Goal: Task Accomplishment & Management: Complete application form

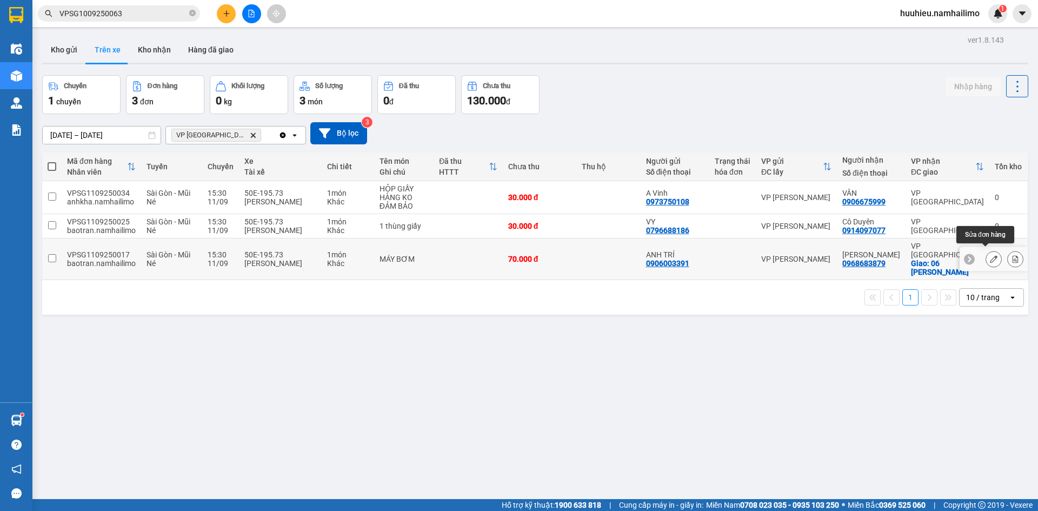
click at [990, 257] on icon at bounding box center [994, 259] width 8 height 8
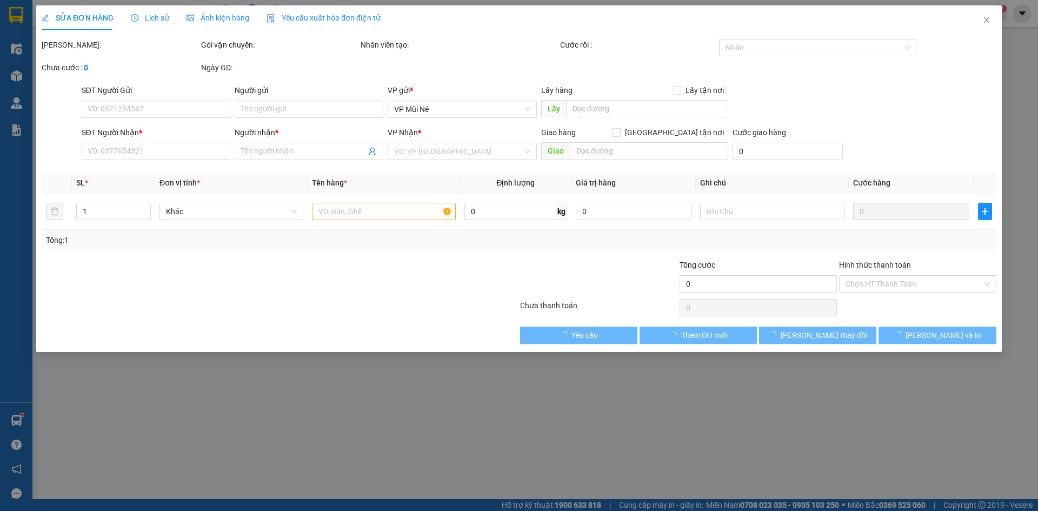
type input "0906003391"
type input "ANH TRÍ"
type input "0968683879"
type input "[PERSON_NAME]"
checkbox input "true"
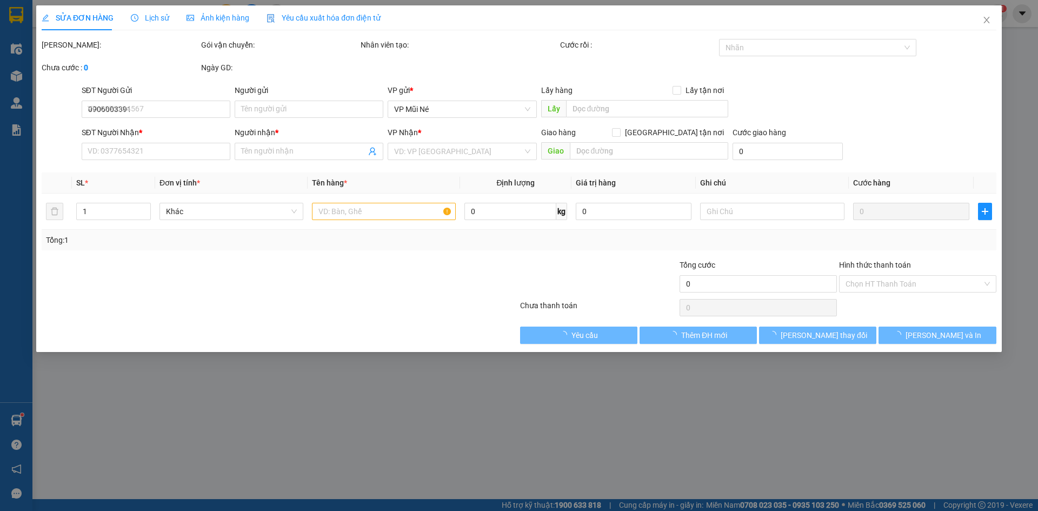
type input "06 [PERSON_NAME]"
type input "70.000"
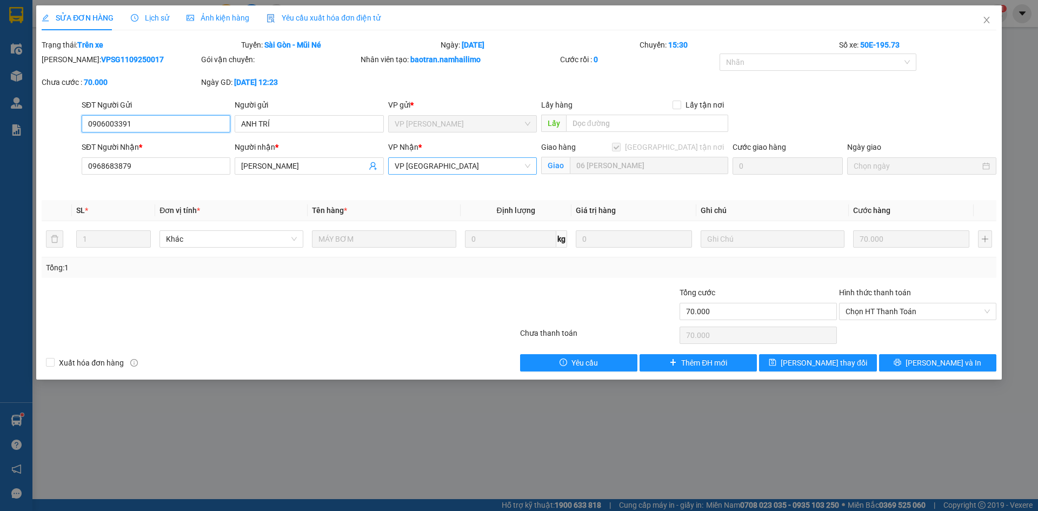
click at [443, 168] on span "VP [GEOGRAPHIC_DATA]" at bounding box center [463, 166] width 136 height 16
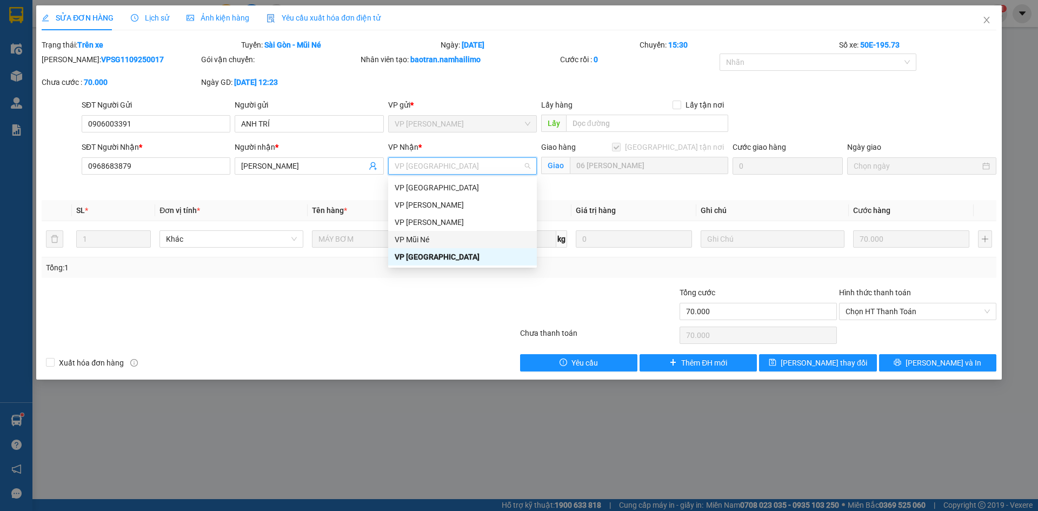
click at [432, 241] on div "VP Mũi Né" at bounding box center [463, 240] width 136 height 12
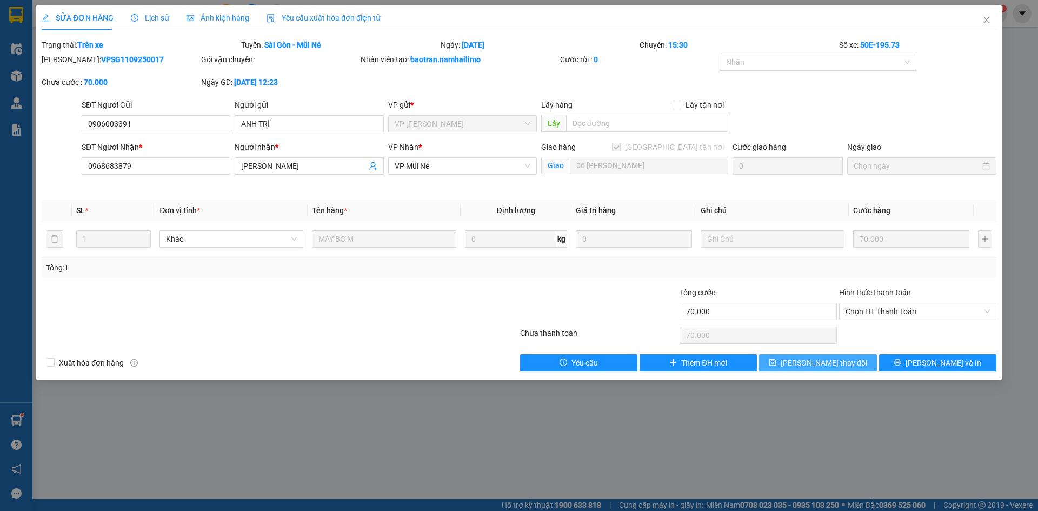
click at [817, 368] on span "[PERSON_NAME] thay đổi" at bounding box center [824, 363] width 87 height 12
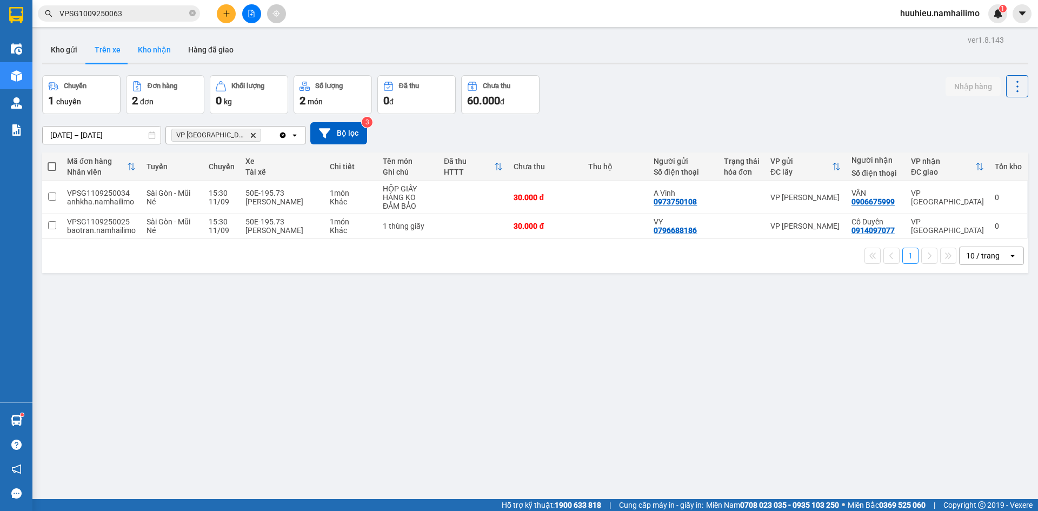
click at [155, 51] on button "Kho nhận" at bounding box center [154, 50] width 50 height 26
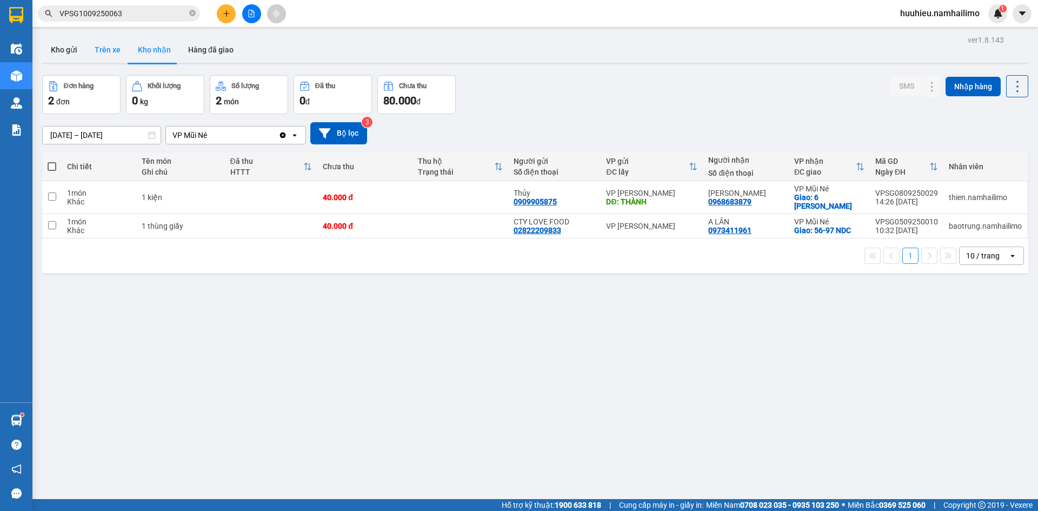
click at [102, 53] on button "Trên xe" at bounding box center [107, 50] width 43 height 26
type input "[DATE] – [DATE]"
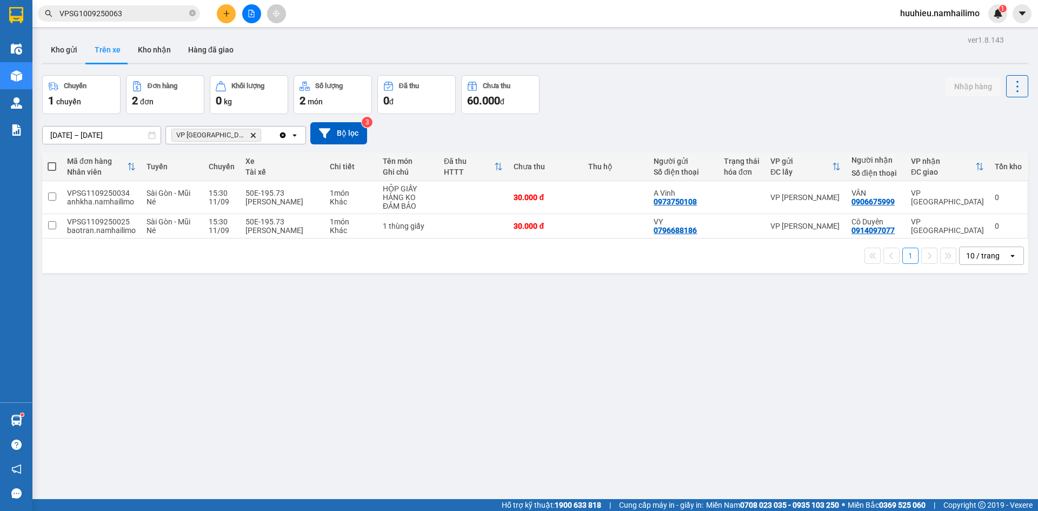
click at [228, 131] on span "VP chợ Mũi Né Delete" at bounding box center [216, 135] width 90 height 13
click at [251, 135] on icon "VP chợ Mũi Né, close by backspace" at bounding box center [253, 135] width 5 height 5
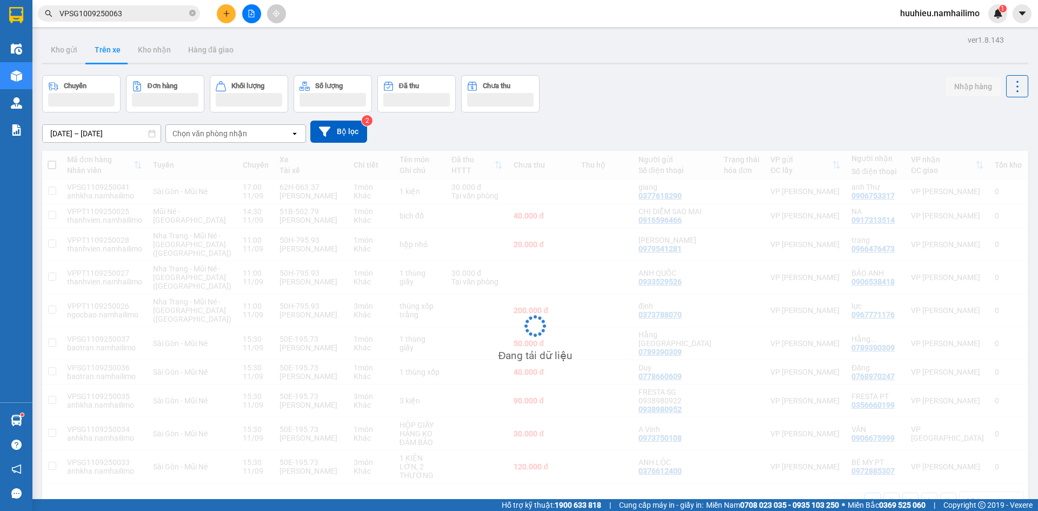
click at [224, 133] on div "Chọn văn phòng nhận" at bounding box center [210, 133] width 75 height 11
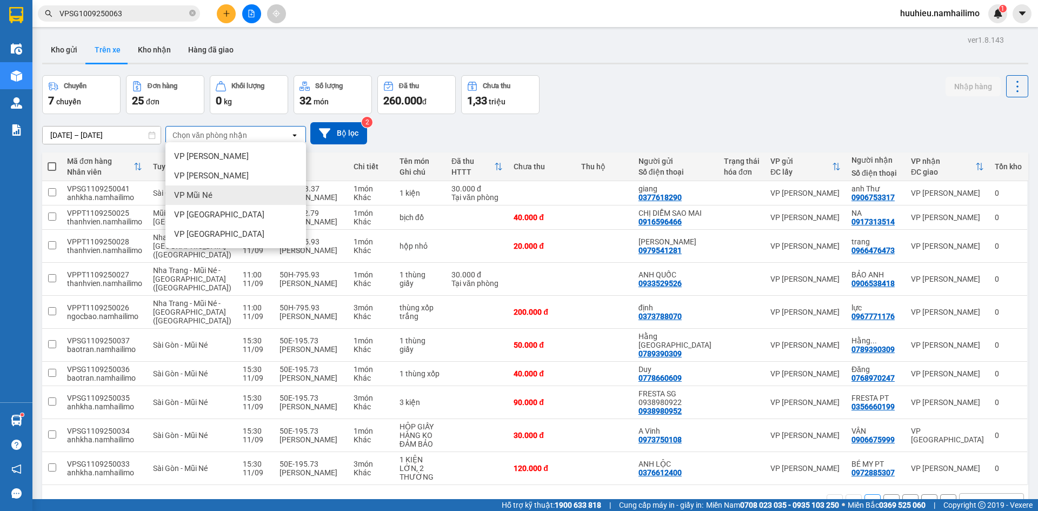
click at [199, 195] on span "VP Mũi Né" at bounding box center [193, 195] width 38 height 11
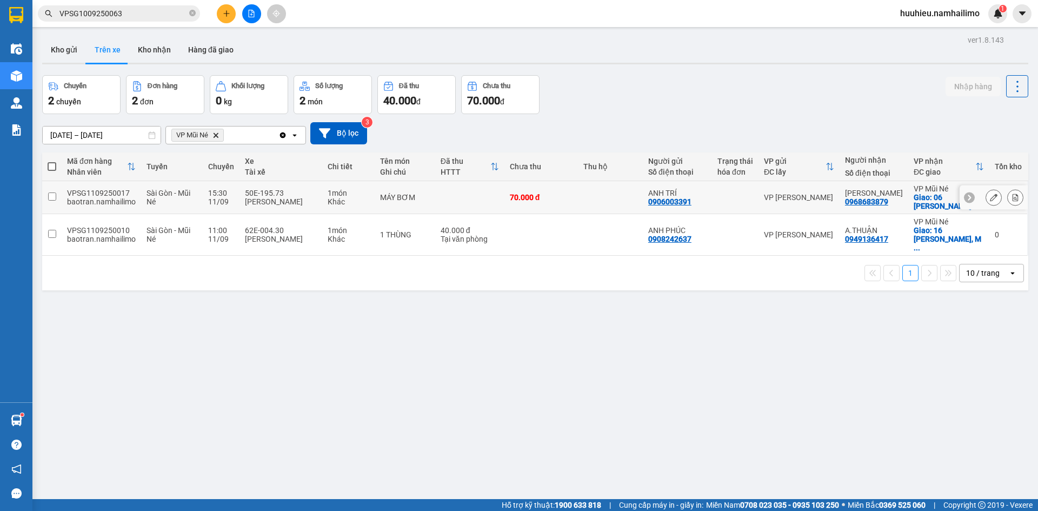
click at [976, 196] on div at bounding box center [994, 198] width 68 height 24
click at [987, 196] on button at bounding box center [994, 197] width 15 height 19
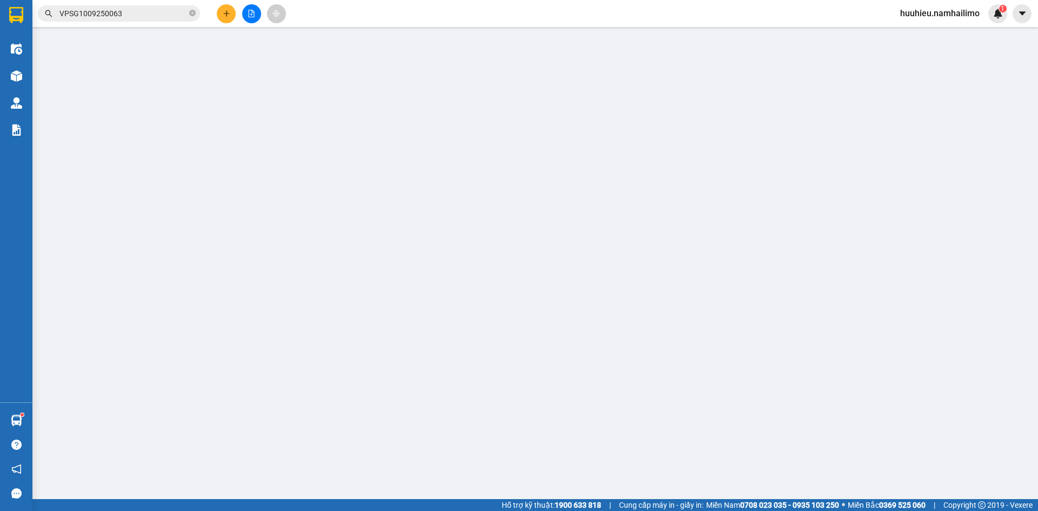
type input "0906003391"
type input "ANH TRÍ"
type input "0968683879"
type input "[PERSON_NAME]"
checkbox input "true"
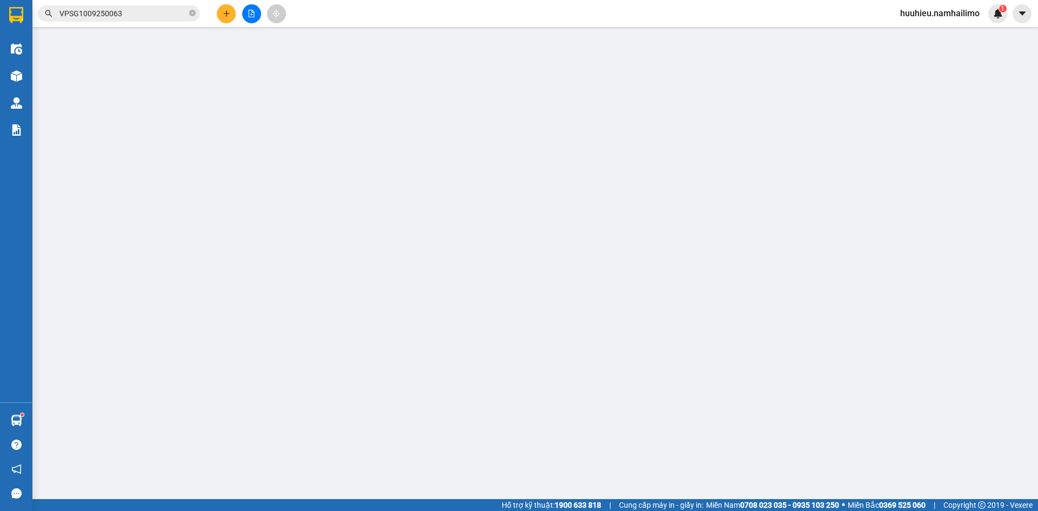
type input "06 [PERSON_NAME]"
type input "70.000"
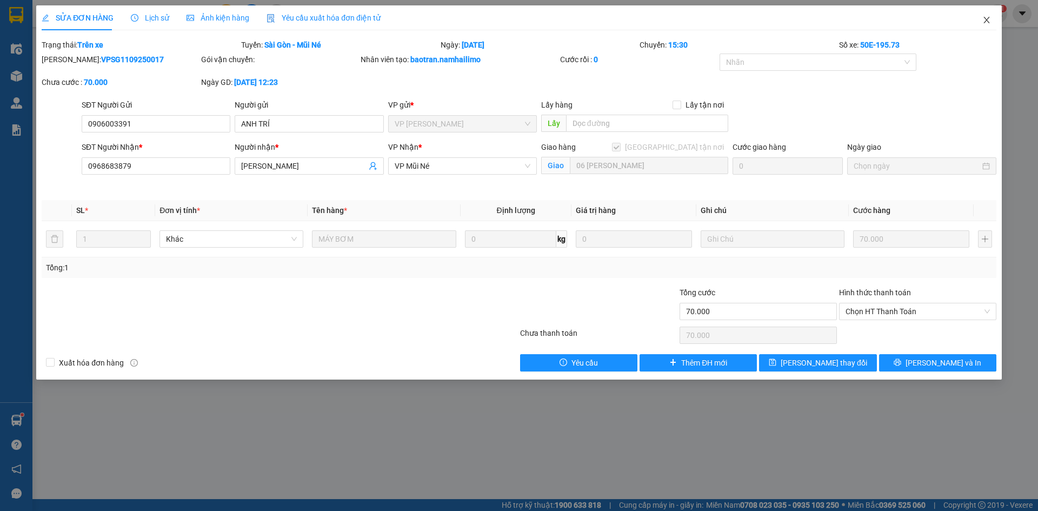
click at [983, 21] on icon "close" at bounding box center [987, 20] width 9 height 9
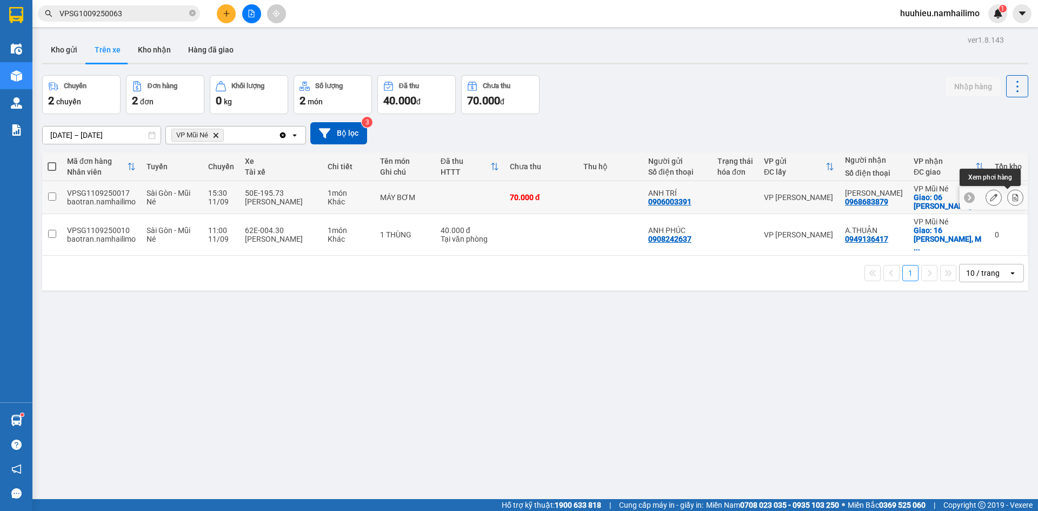
click at [1012, 199] on icon at bounding box center [1016, 198] width 8 height 8
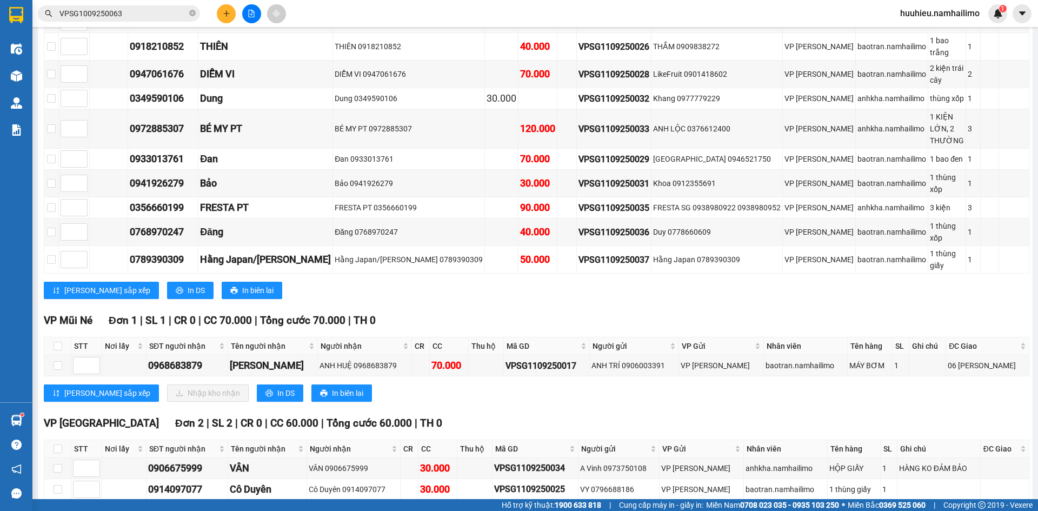
scroll to position [290, 0]
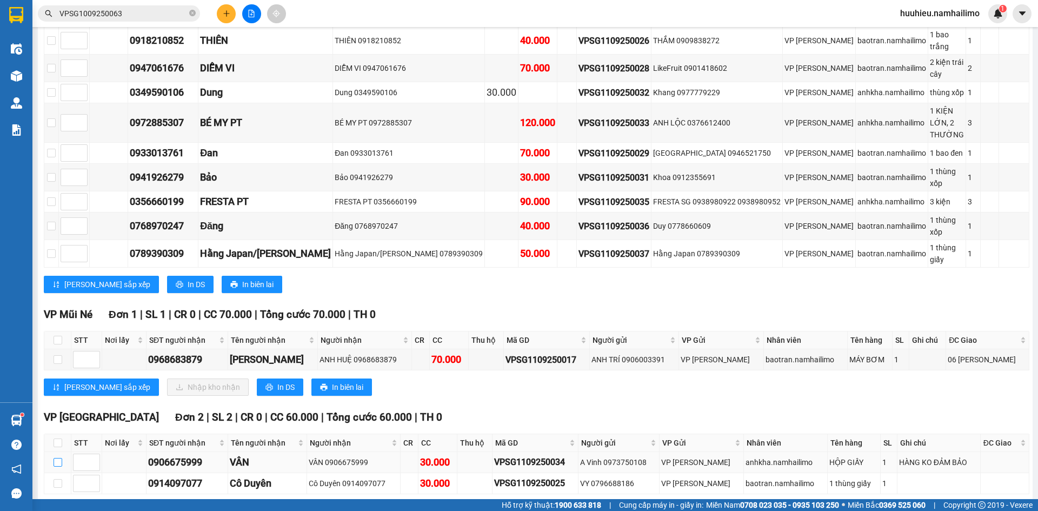
click at [55, 458] on input "checkbox" at bounding box center [58, 462] width 9 height 9
checkbox input "true"
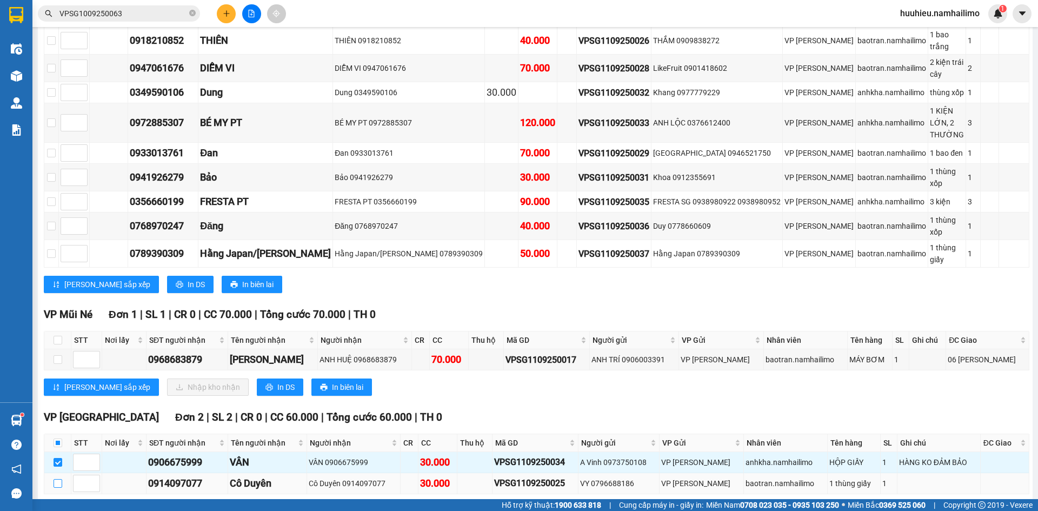
click at [60, 479] on input "checkbox" at bounding box center [58, 483] width 9 height 9
checkbox input "true"
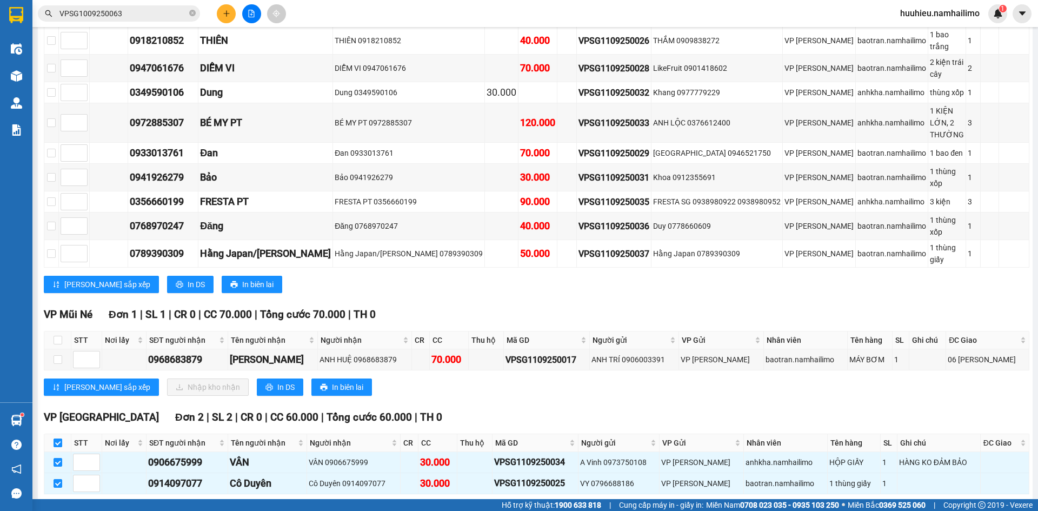
click at [55, 439] on input "checkbox" at bounding box center [58, 443] width 9 height 9
checkbox input "false"
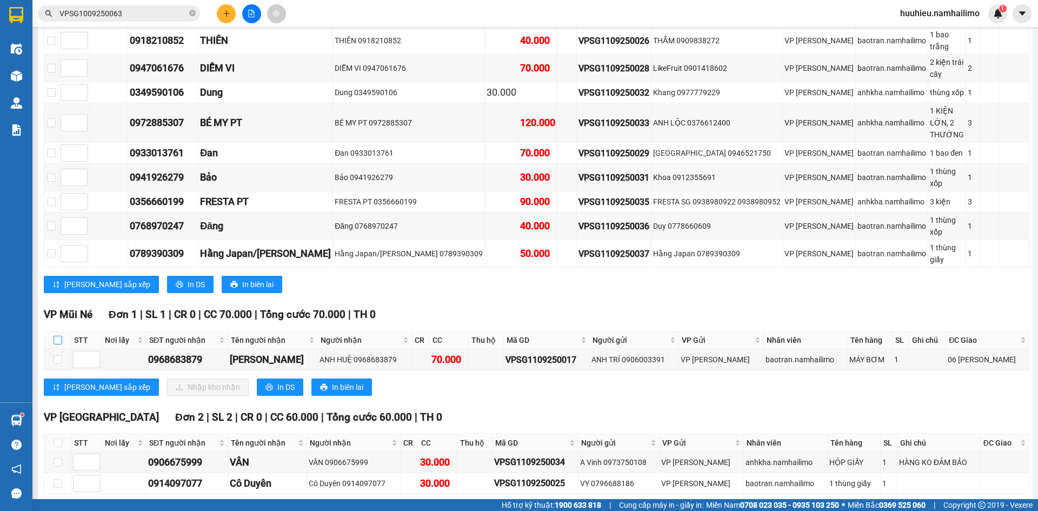
click at [58, 336] on input "checkbox" at bounding box center [58, 340] width 9 height 9
checkbox input "true"
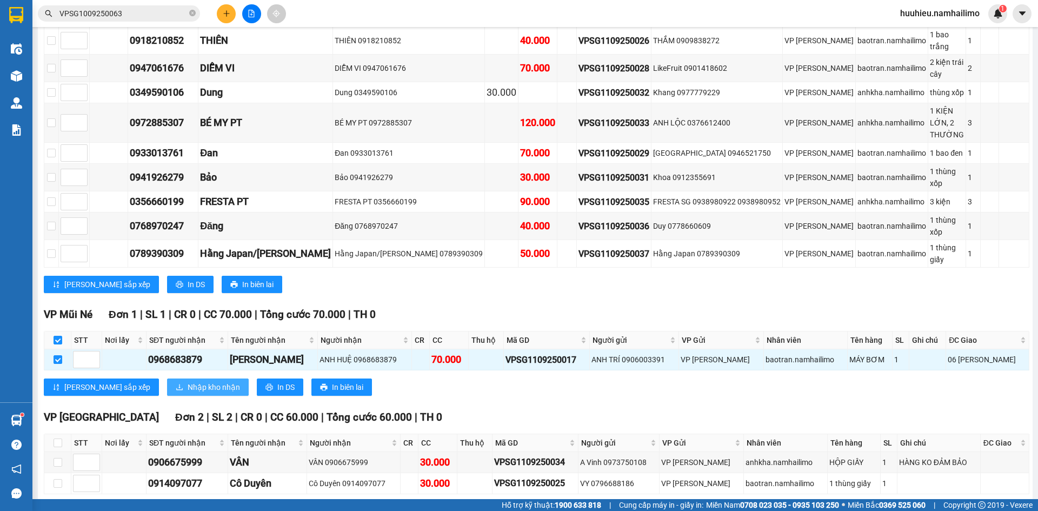
click at [167, 379] on button "Nhập kho nhận" at bounding box center [208, 387] width 82 height 17
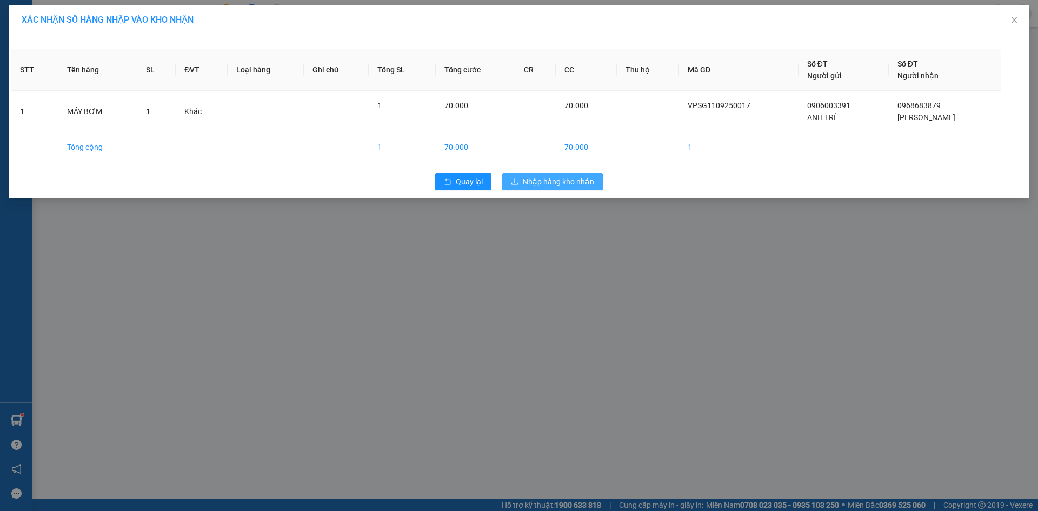
click at [544, 181] on span "Nhập hàng kho nhận" at bounding box center [558, 182] width 71 height 12
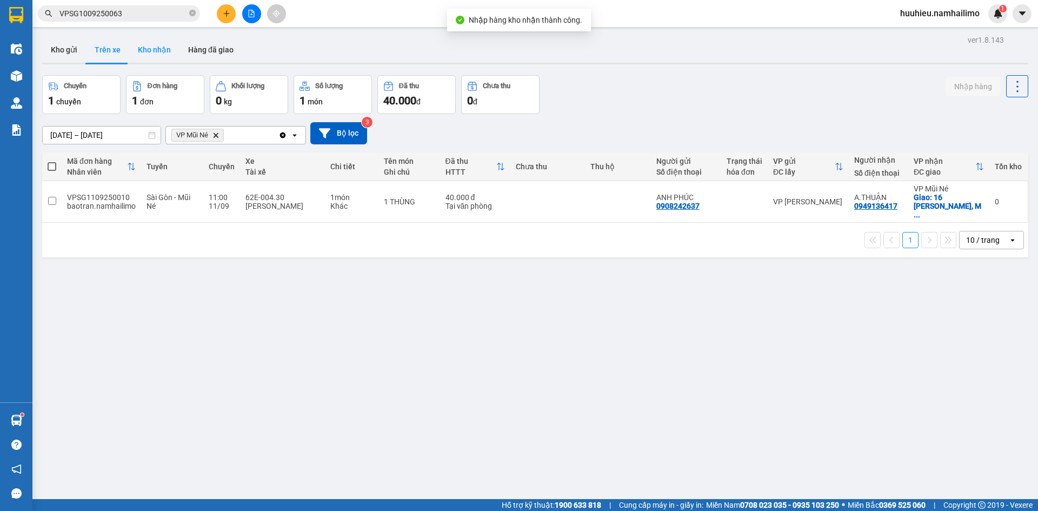
click at [156, 47] on button "Kho nhận" at bounding box center [154, 50] width 50 height 26
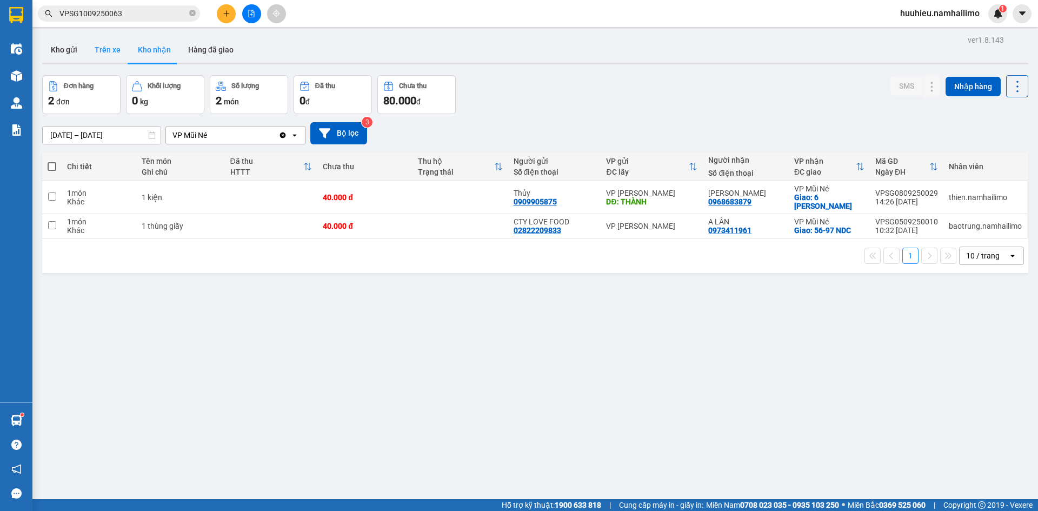
click at [108, 46] on button "Trên xe" at bounding box center [107, 50] width 43 height 26
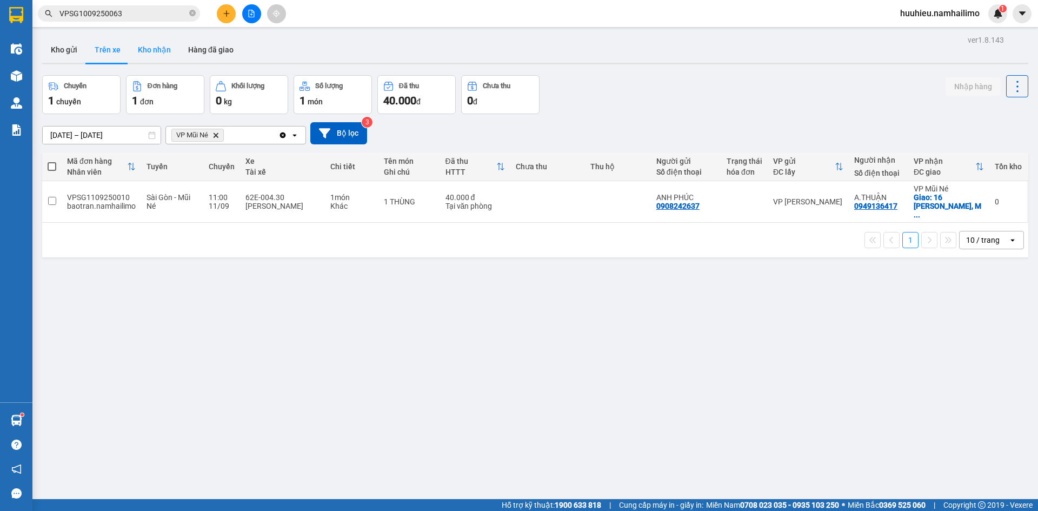
click at [154, 51] on button "Kho nhận" at bounding box center [154, 50] width 50 height 26
type input "[DATE] – [DATE]"
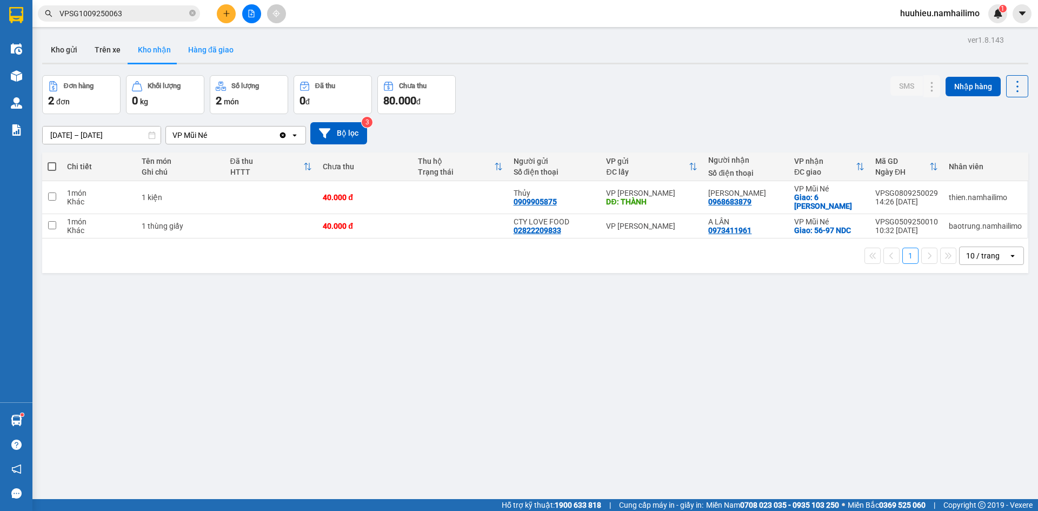
click at [210, 47] on button "Hàng đã giao" at bounding box center [211, 50] width 63 height 26
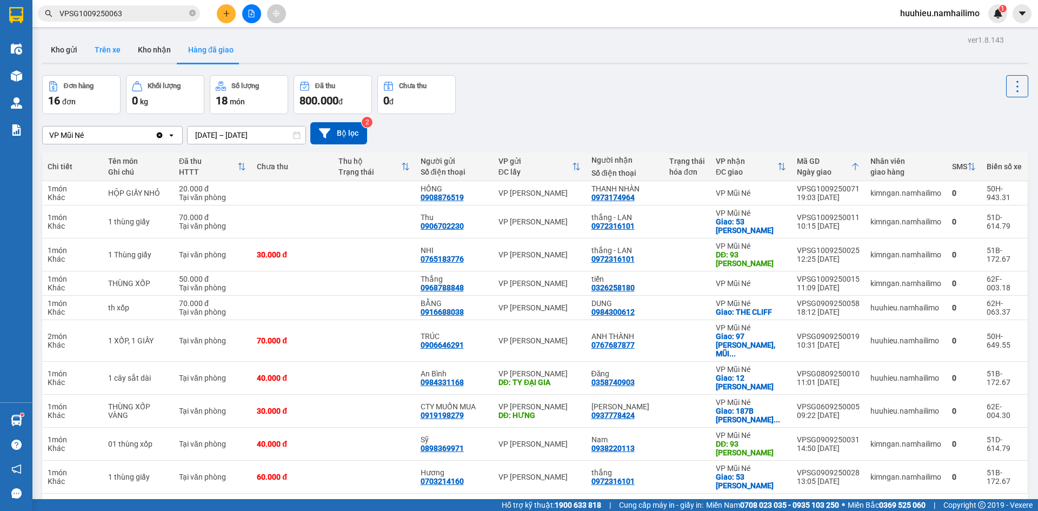
click at [100, 51] on button "Trên xe" at bounding box center [107, 50] width 43 height 26
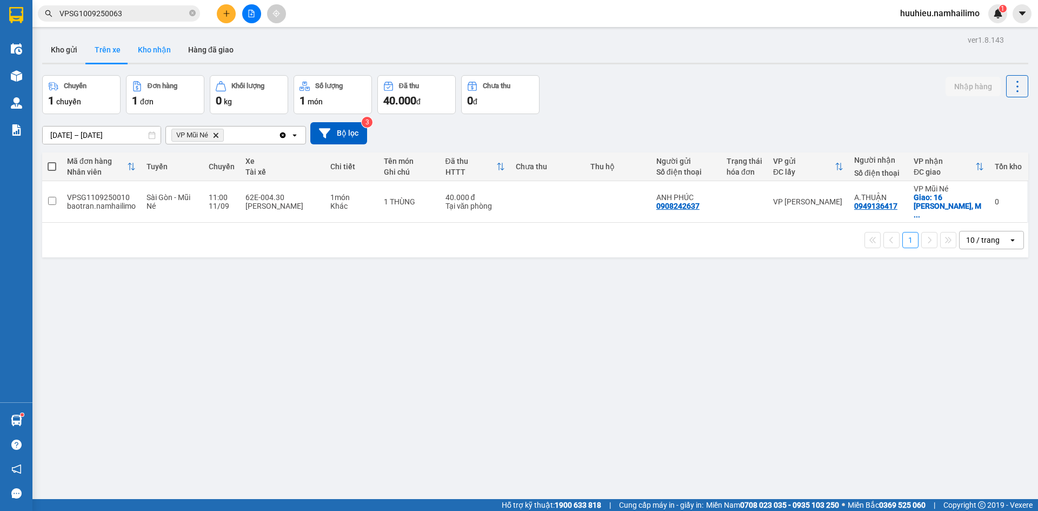
click at [150, 44] on button "Kho nhận" at bounding box center [154, 50] width 50 height 26
type input "[DATE] – [DATE]"
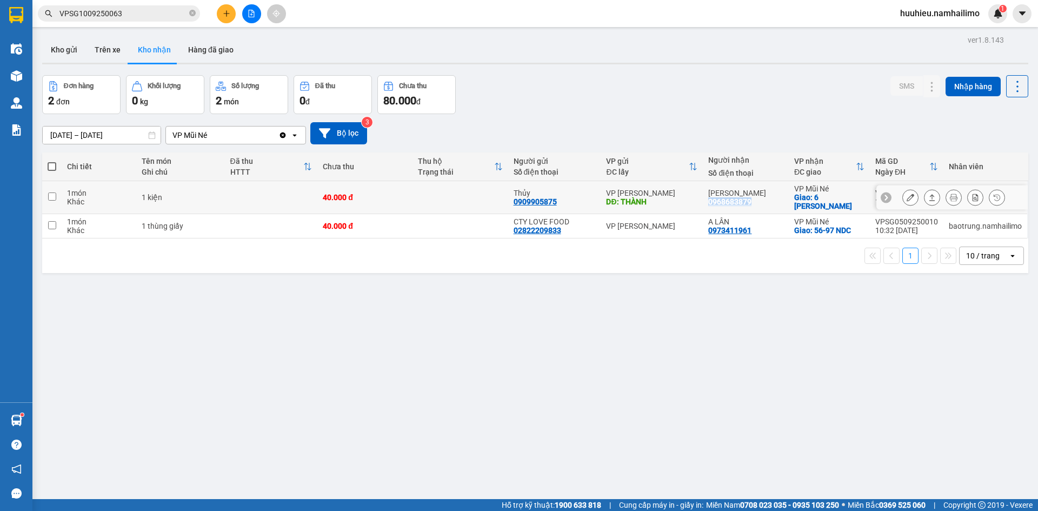
drag, startPoint x: 710, startPoint y: 201, endPoint x: 756, endPoint y: 208, distance: 46.4
click at [756, 208] on td "ANH HUỆ 0968683879" at bounding box center [745, 197] width 85 height 33
checkbox input "true"
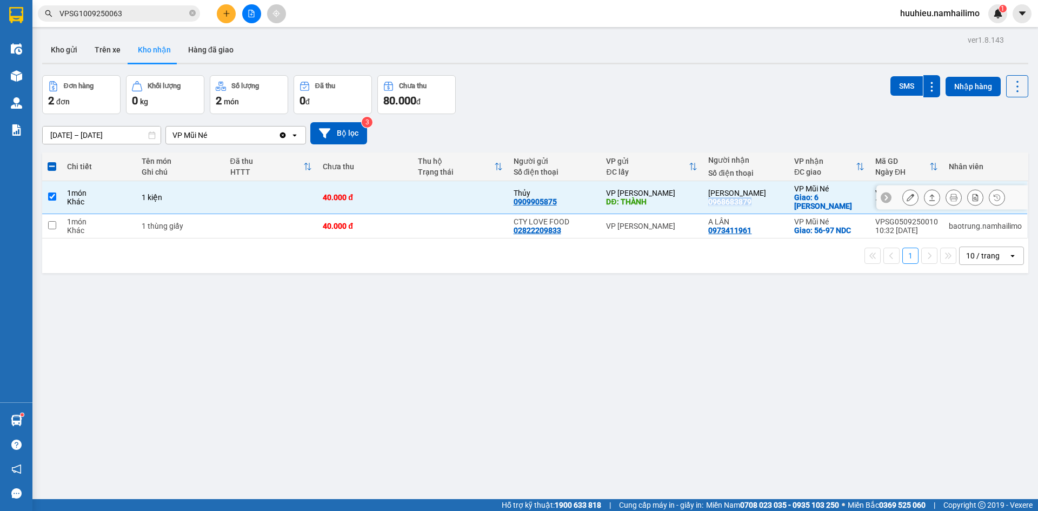
copy div "0968683879"
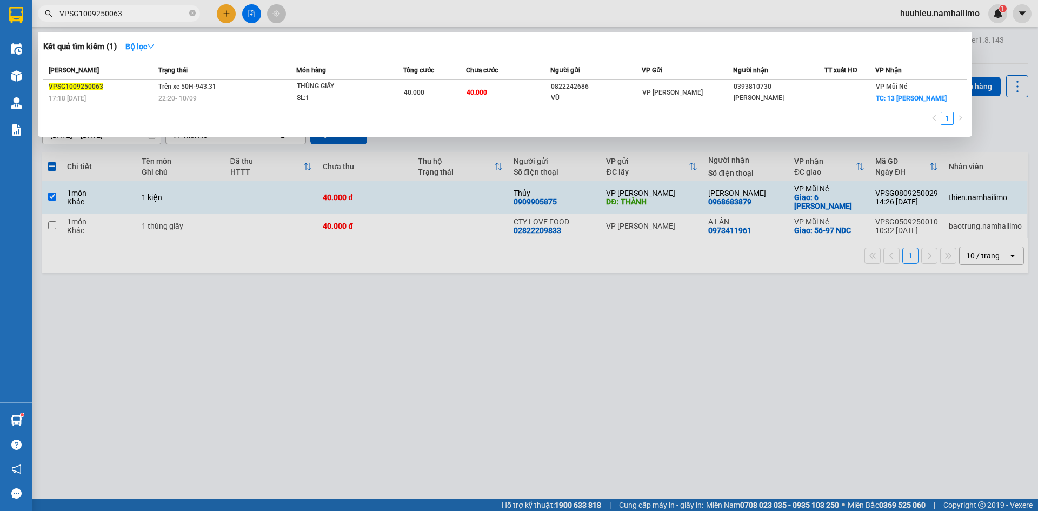
click at [151, 14] on input "VPSG1009250063" at bounding box center [123, 14] width 128 height 12
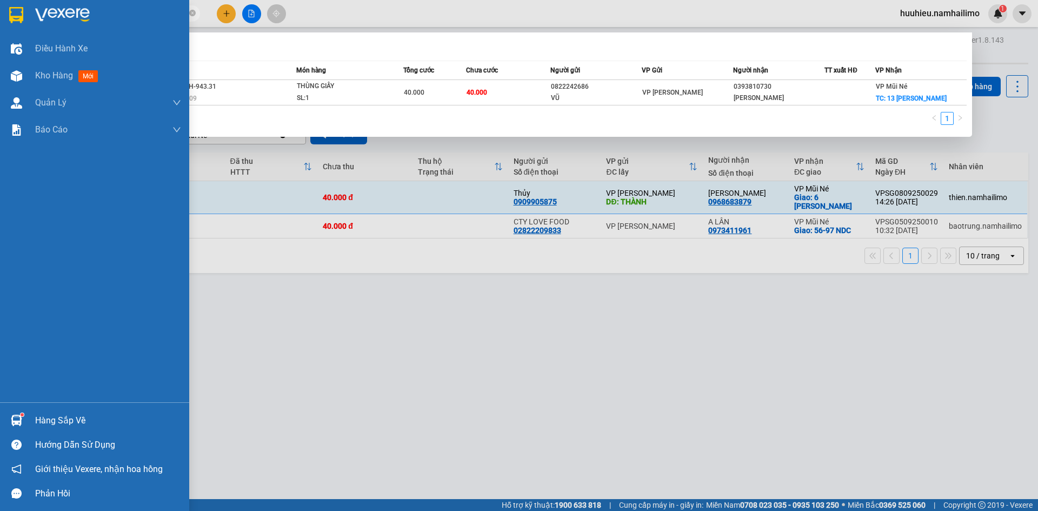
drag, startPoint x: 140, startPoint y: 15, endPoint x: 29, endPoint y: 23, distance: 111.2
click at [29, 23] on section "Kết quả tìm kiếm ( 1 ) Bộ lọc Mã ĐH Trạng thái Món hàng Tổng cước Chưa cước Ngư…" at bounding box center [519, 255] width 1038 height 511
paste input "0968683879"
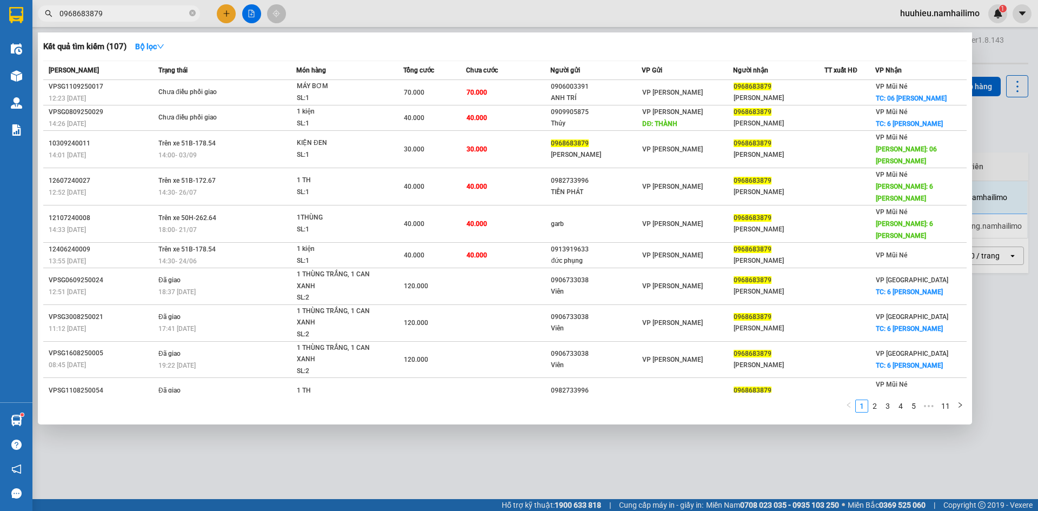
drag, startPoint x: 135, startPoint y: 10, endPoint x: 266, endPoint y: 14, distance: 130.4
click at [211, 10] on div "Kết quả tìm kiếm ( 107 ) Bộ lọc Mã ĐH Trạng thái Món hàng Tổng cước Chưa cước N…" at bounding box center [105, 13] width 211 height 19
type input "0968683879"
click at [365, 16] on div at bounding box center [519, 255] width 1038 height 511
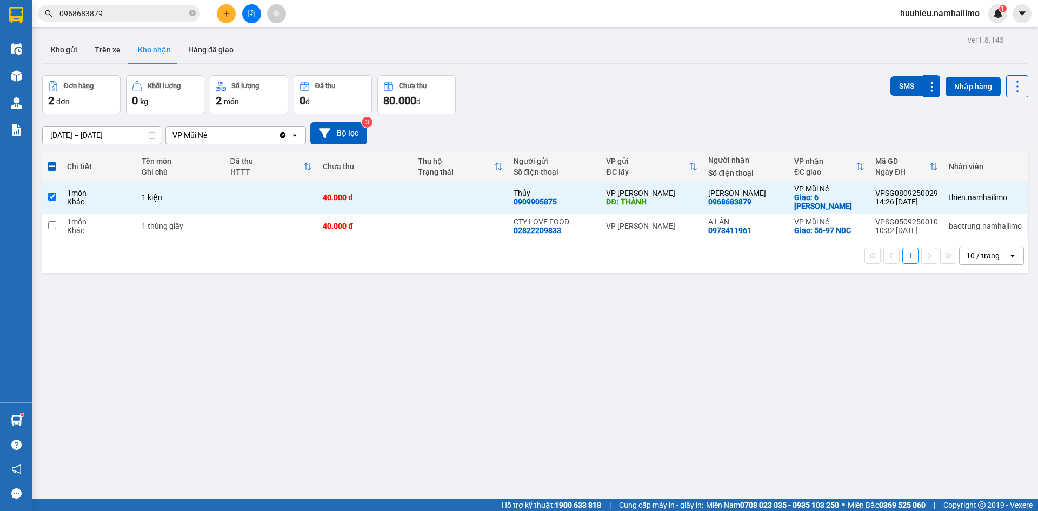
click at [142, 18] on input "0968683879" at bounding box center [123, 14] width 128 height 12
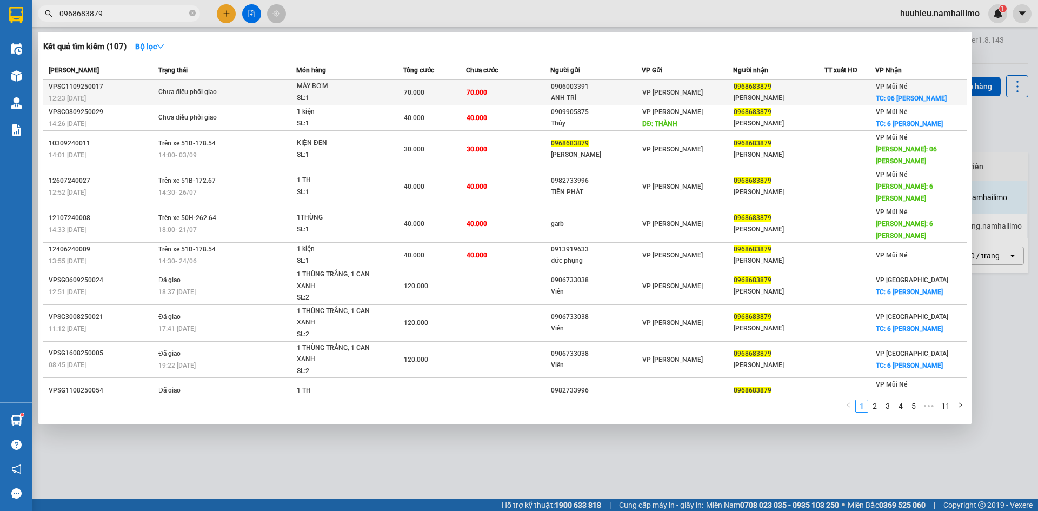
click at [825, 92] on div at bounding box center [850, 92] width 50 height 11
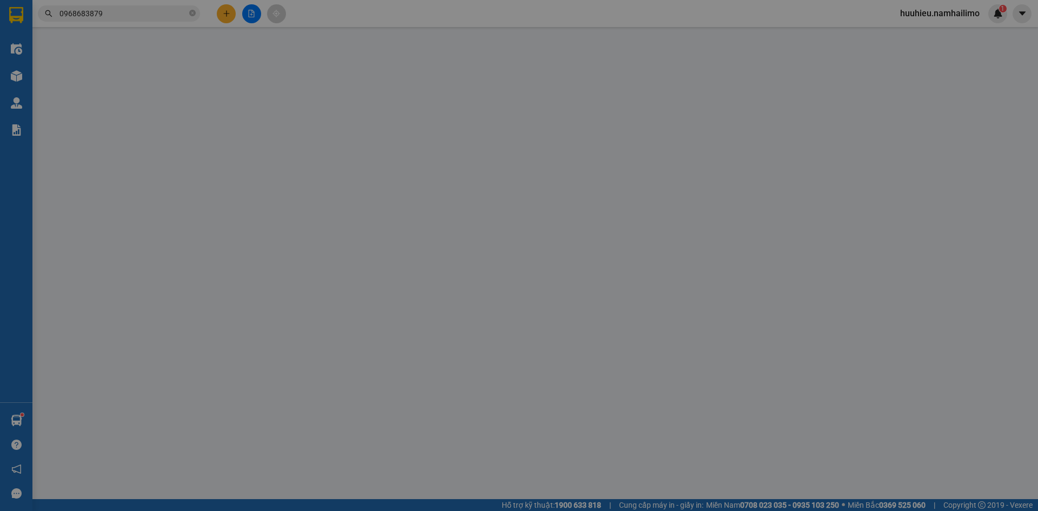
type input "0906003391"
type input "ANH TRÍ"
type input "0968683879"
type input "[PERSON_NAME]"
checkbox input "true"
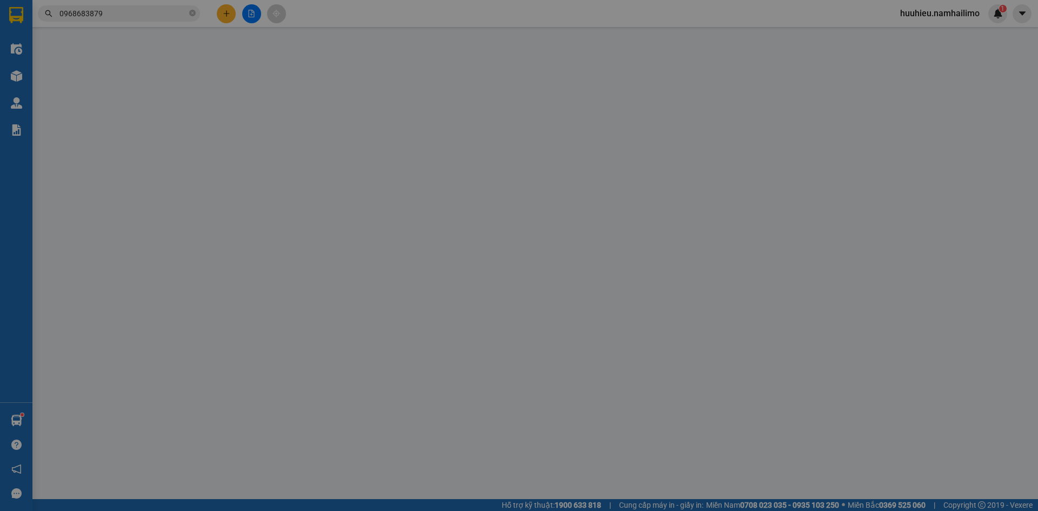
type input "06 [PERSON_NAME]"
type input "70.000"
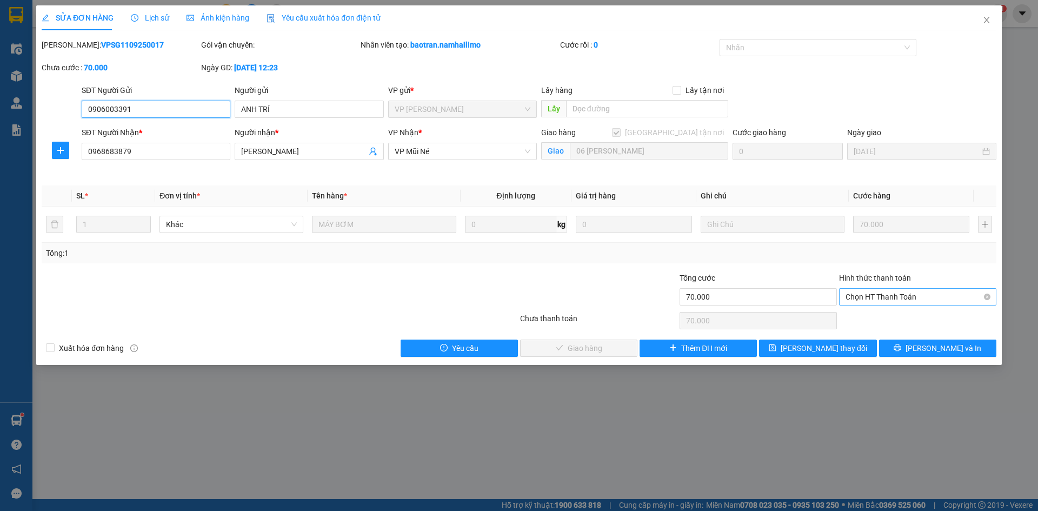
click at [865, 299] on span "Chọn HT Thanh Toán" at bounding box center [918, 297] width 144 height 16
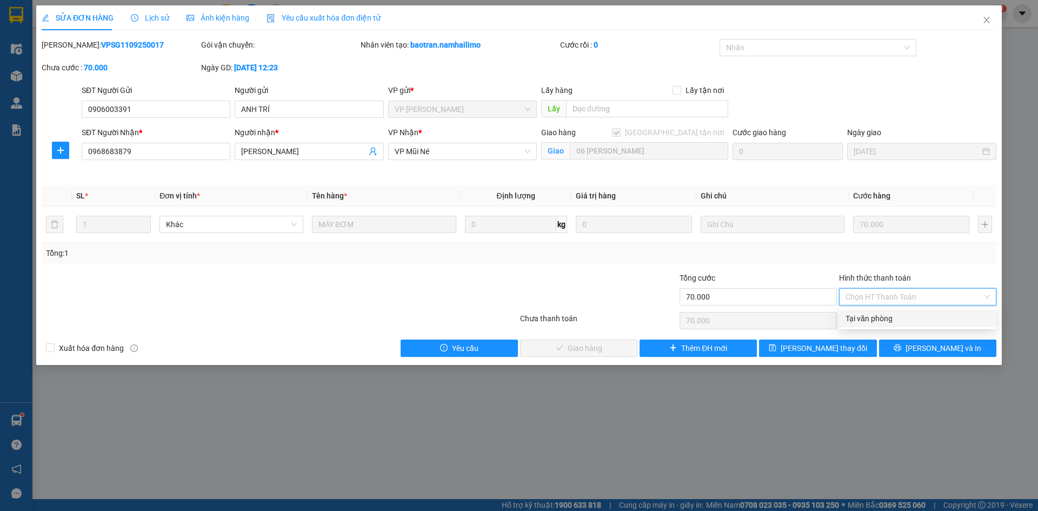
click at [870, 316] on div "Tại văn phòng" at bounding box center [918, 319] width 144 height 12
type input "0"
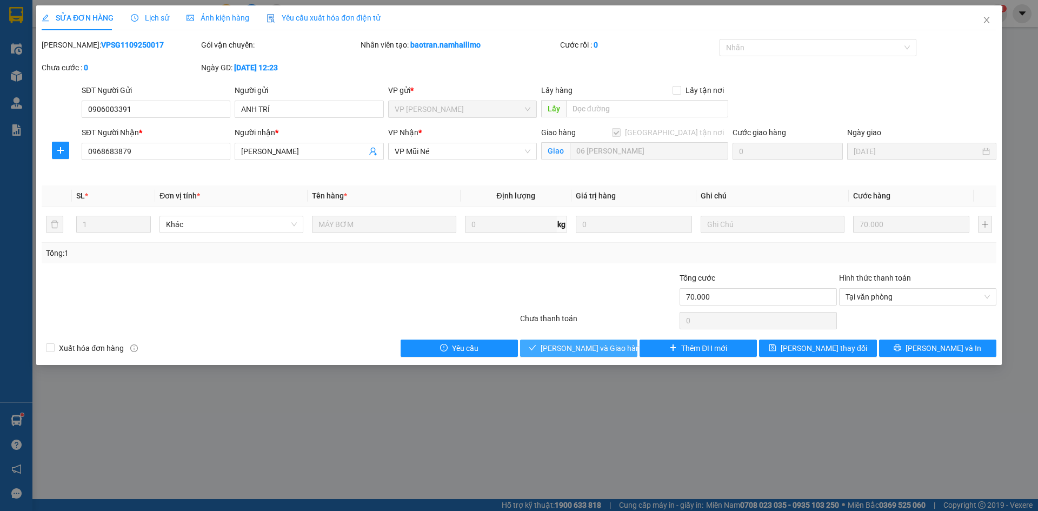
click at [592, 352] on span "[PERSON_NAME] và Giao hàng" at bounding box center [593, 348] width 104 height 12
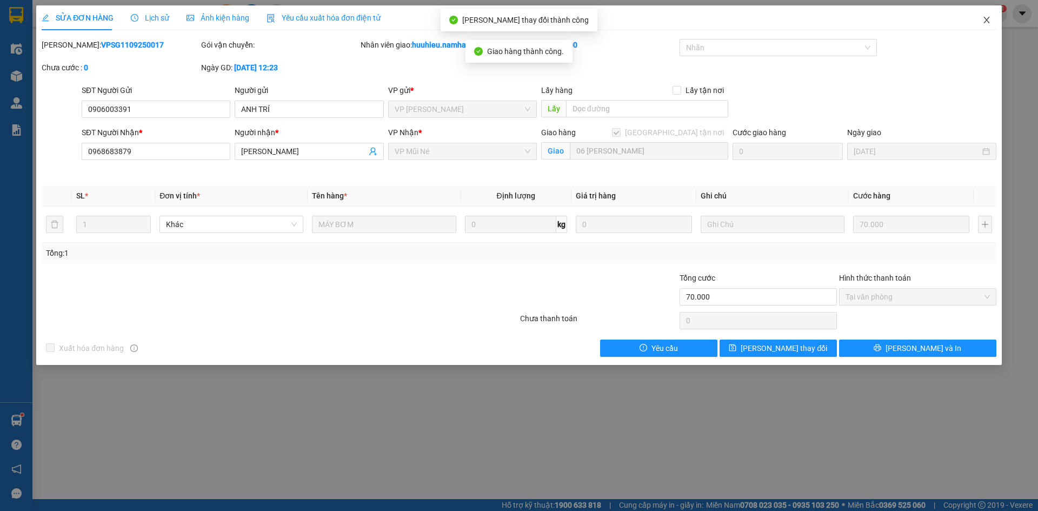
click at [987, 21] on icon "close" at bounding box center [987, 20] width 6 height 6
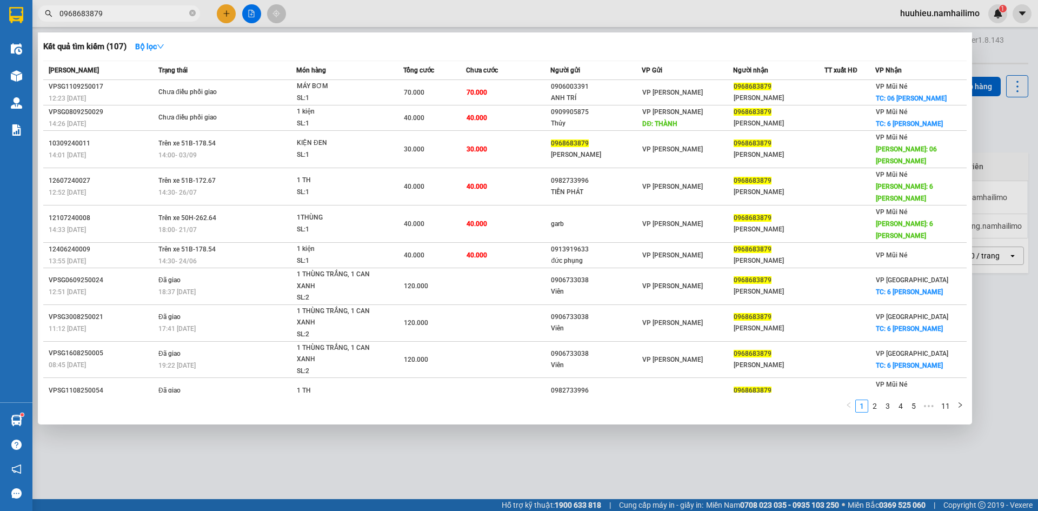
click at [120, 10] on input "0968683879" at bounding box center [123, 14] width 128 height 12
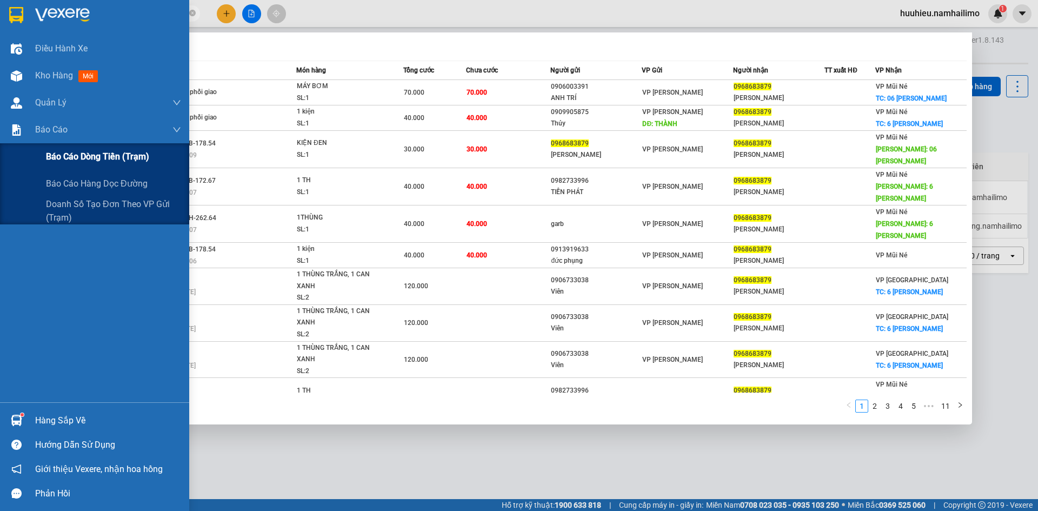
drag, startPoint x: 69, startPoint y: 157, endPoint x: 96, endPoint y: 163, distance: 27.6
click at [69, 158] on span "Báo cáo dòng tiền (trạm)" at bounding box center [97, 157] width 103 height 14
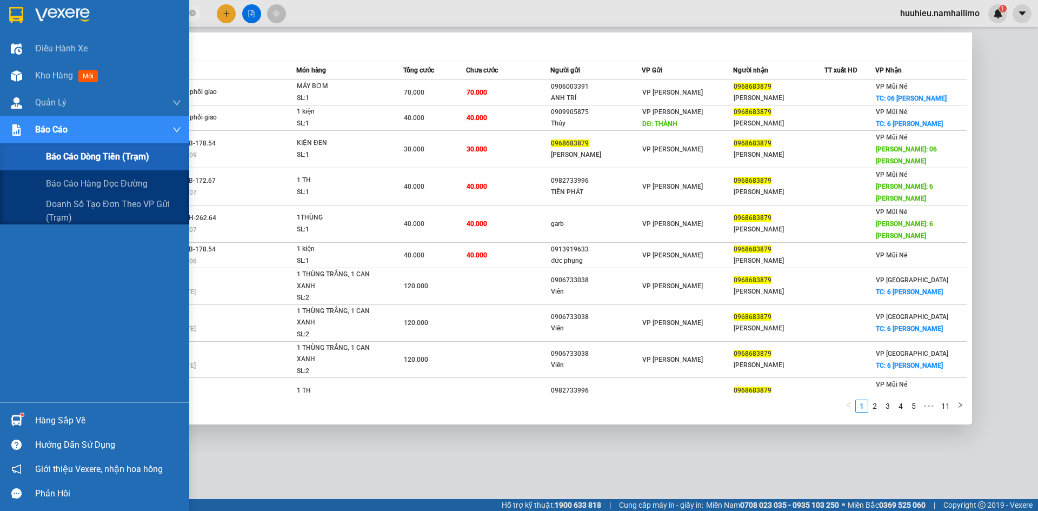
click at [65, 161] on span "Báo cáo dòng tiền (trạm)" at bounding box center [97, 157] width 103 height 14
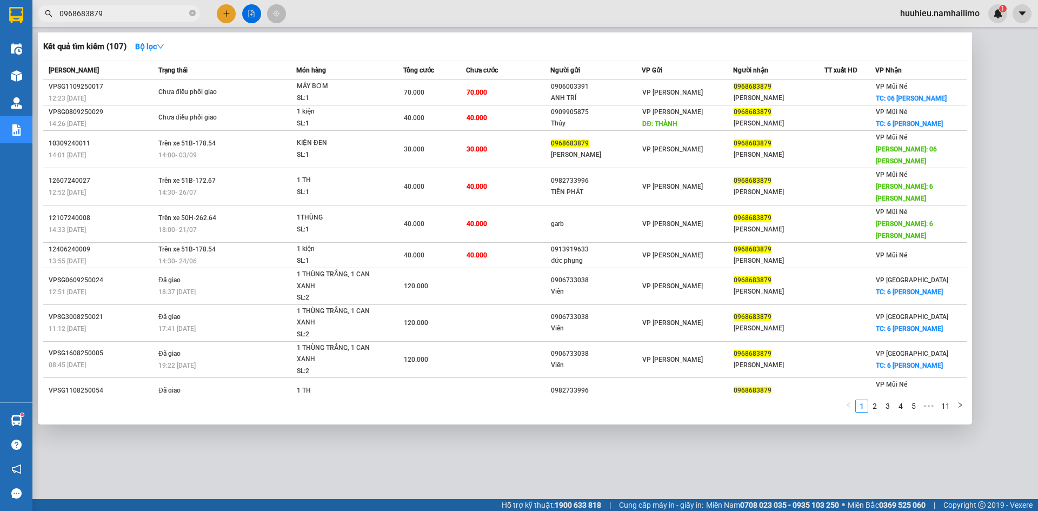
click at [684, 435] on div at bounding box center [519, 255] width 1038 height 511
